Goal: Task Accomplishment & Management: Use online tool/utility

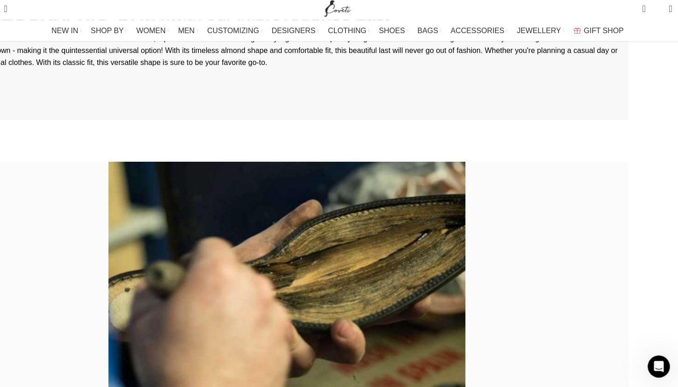
scroll to position [1921, 0]
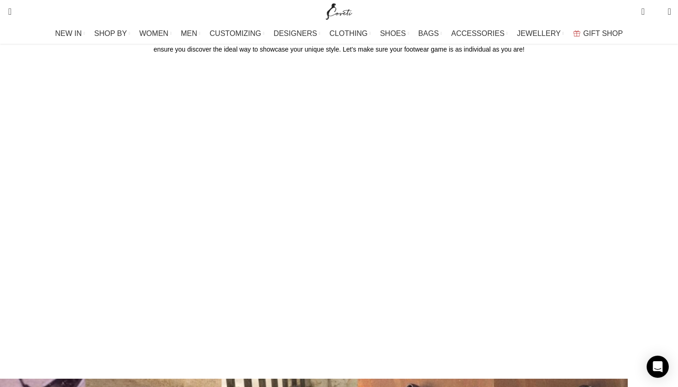
scroll to position [124, 0]
click at [342, 14] on img "Site logo" at bounding box center [339, 11] width 31 height 23
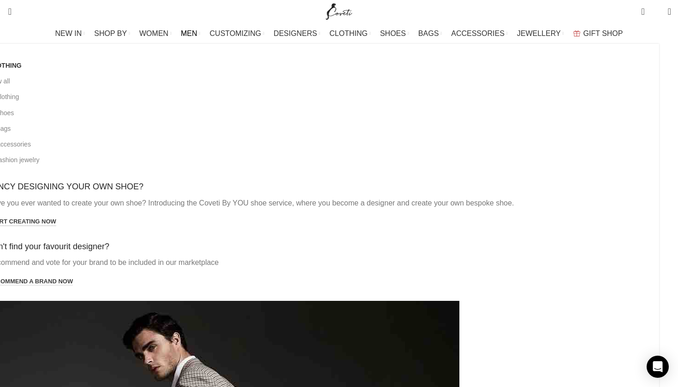
click at [56, 218] on link "Start creating now" at bounding box center [22, 222] width 68 height 8
